Goal: Communication & Community: Connect with others

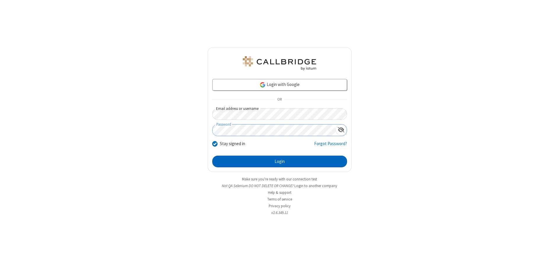
click at [280, 161] on button "Login" at bounding box center [279, 161] width 135 height 12
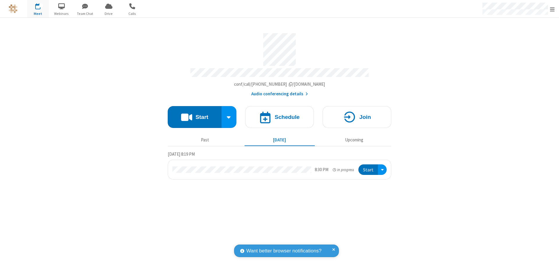
click at [85, 6] on span "button" at bounding box center [85, 6] width 22 height 10
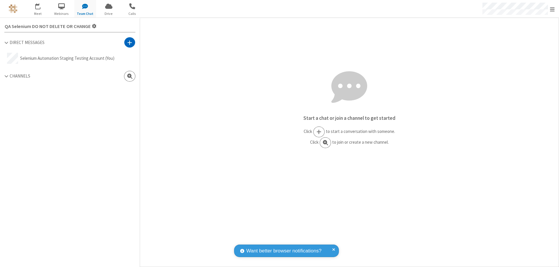
click at [130, 42] on span at bounding box center [129, 43] width 5 height 6
